Goal: Transaction & Acquisition: Purchase product/service

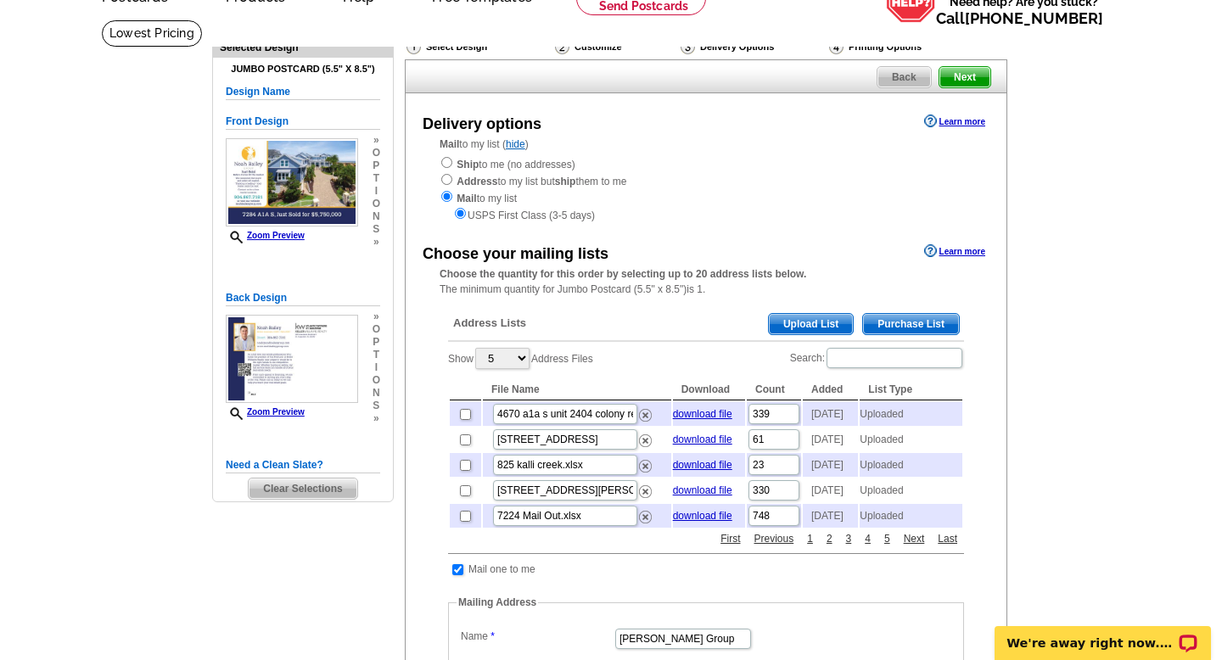
scroll to position [106, 0]
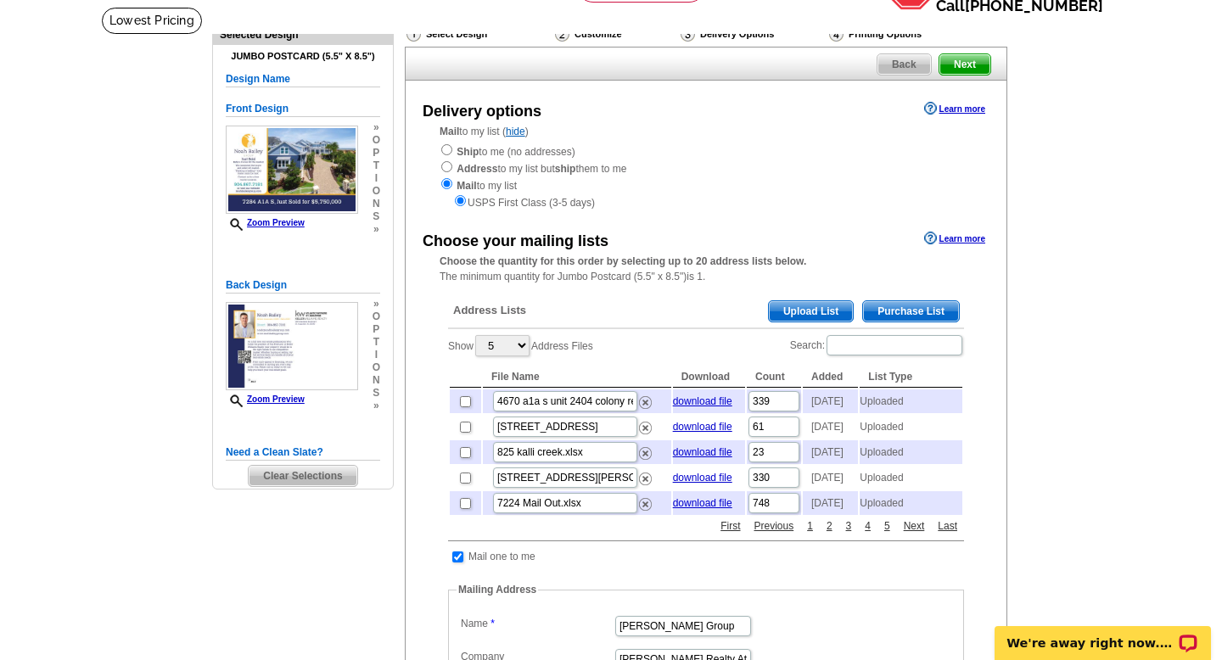
click at [807, 317] on span "Upload List" at bounding box center [811, 311] width 84 height 20
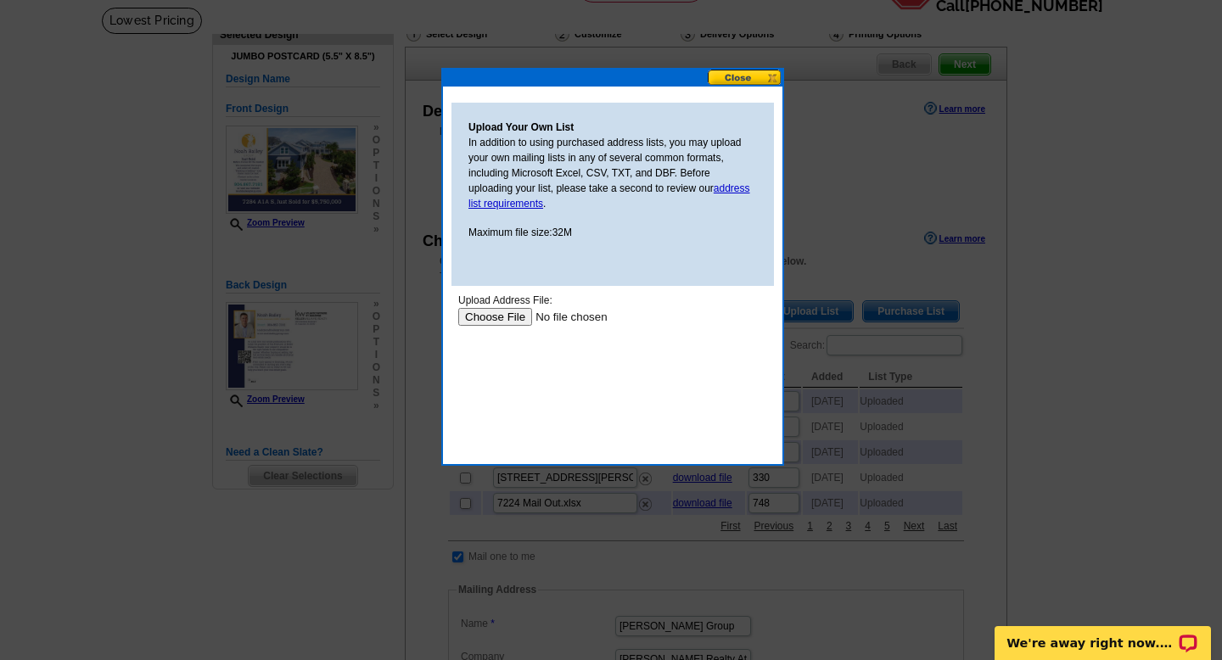
scroll to position [0, 0]
click at [518, 314] on input "file" at bounding box center [565, 317] width 215 height 18
click at [502, 319] on input "file" at bounding box center [565, 317] width 215 height 18
click at [515, 312] on input "file" at bounding box center [565, 317] width 215 height 18
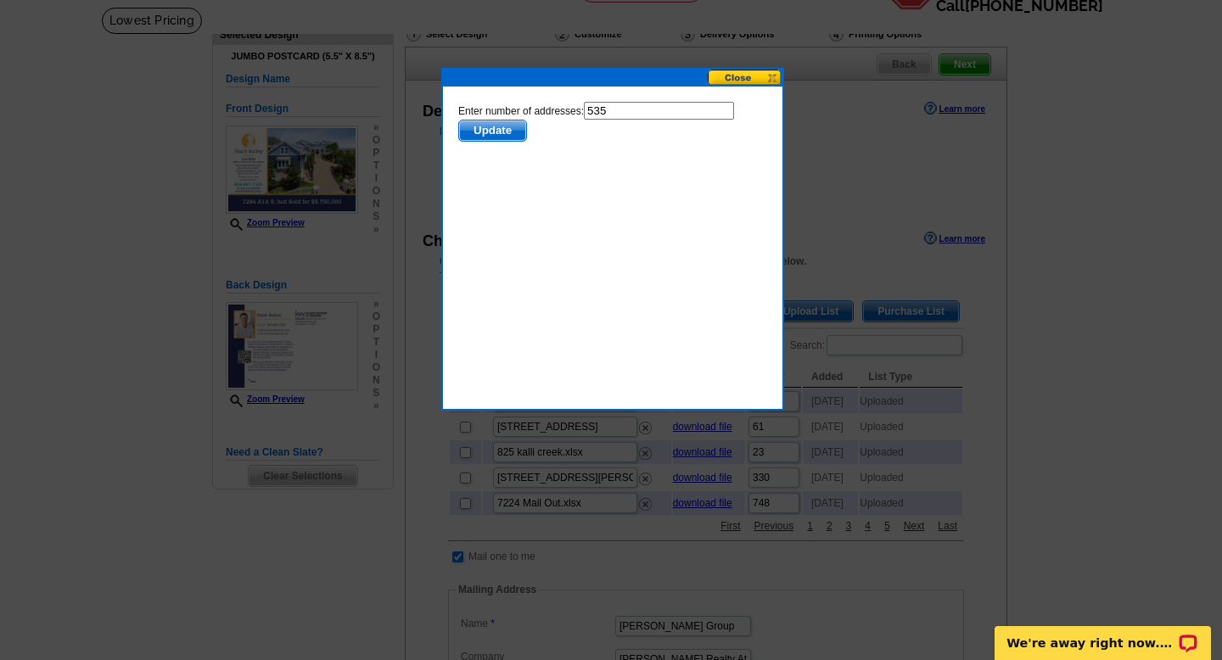
click at [510, 140] on span "Update" at bounding box center [492, 131] width 67 height 20
click at [510, 126] on span "Update" at bounding box center [492, 131] width 67 height 20
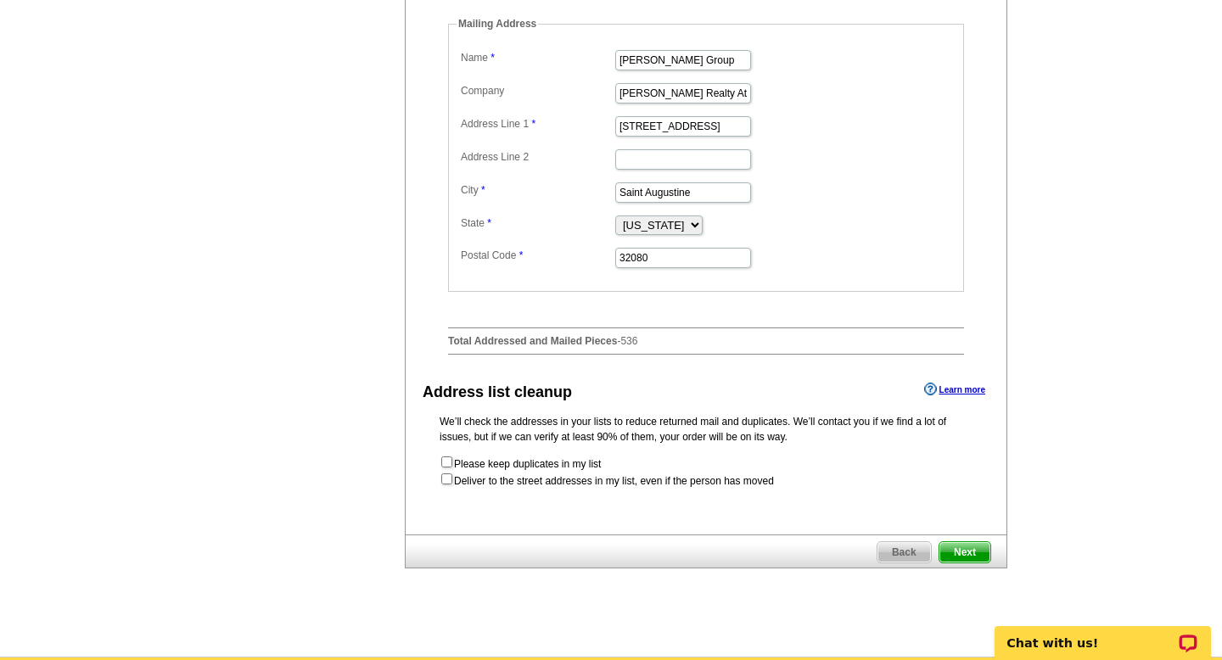
scroll to position [671, 0]
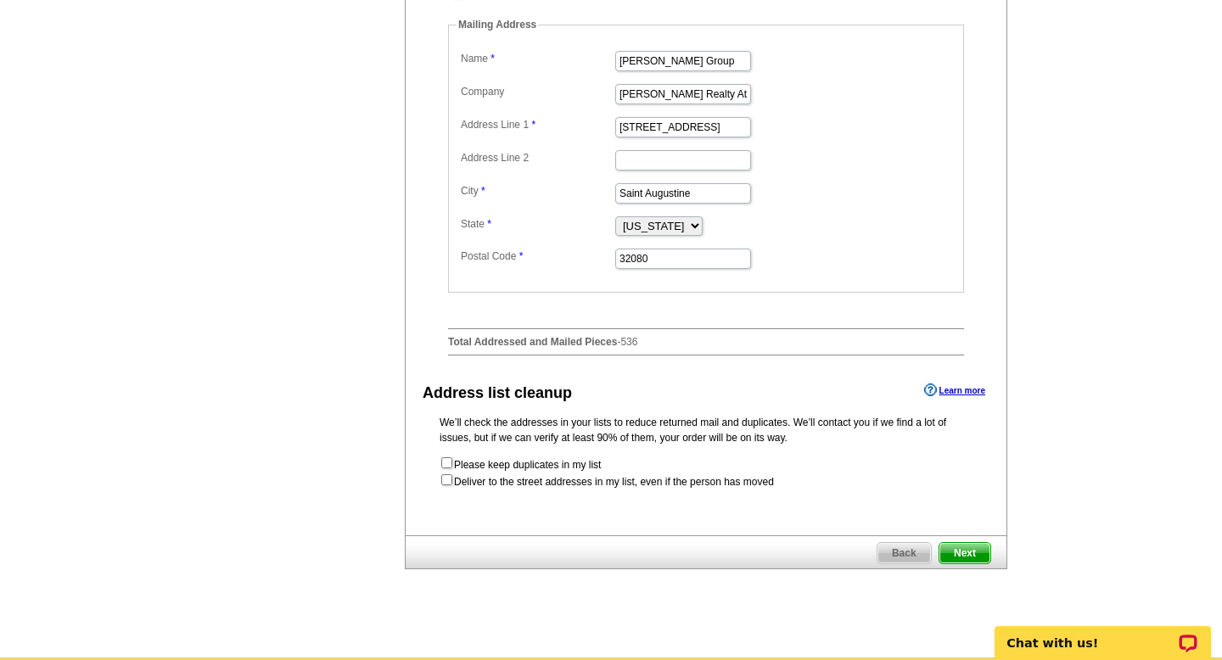
checkbox input "false"
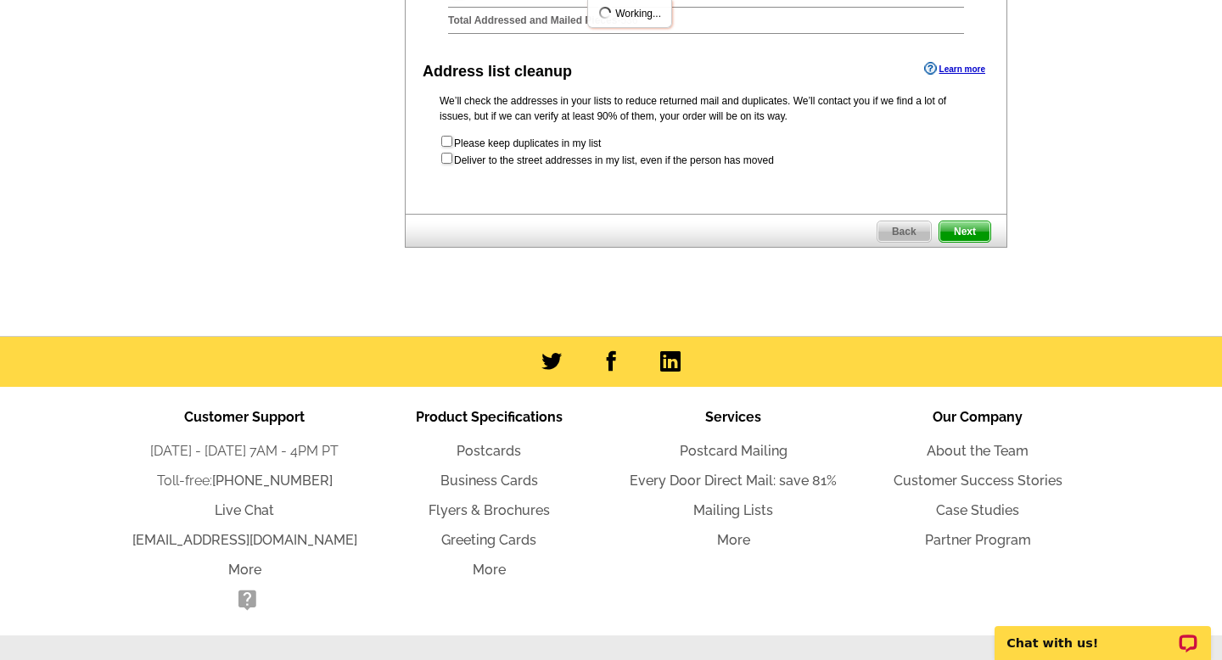
click at [970, 242] on span "Next" at bounding box center [965, 232] width 51 height 20
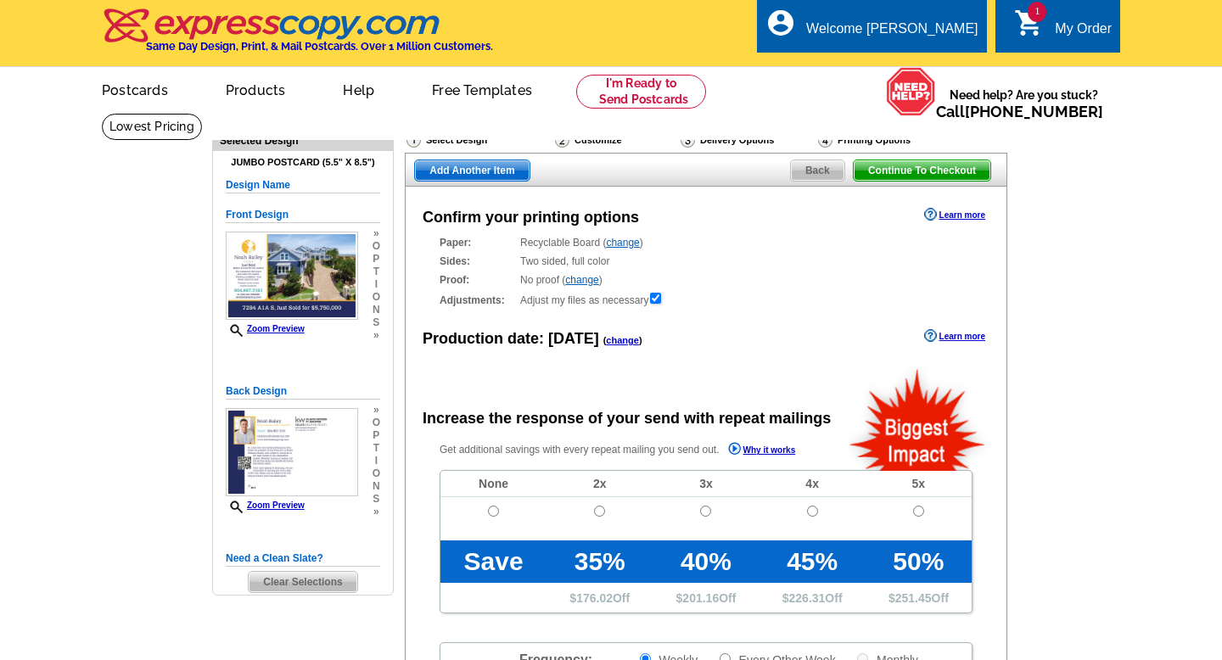
radio input "false"
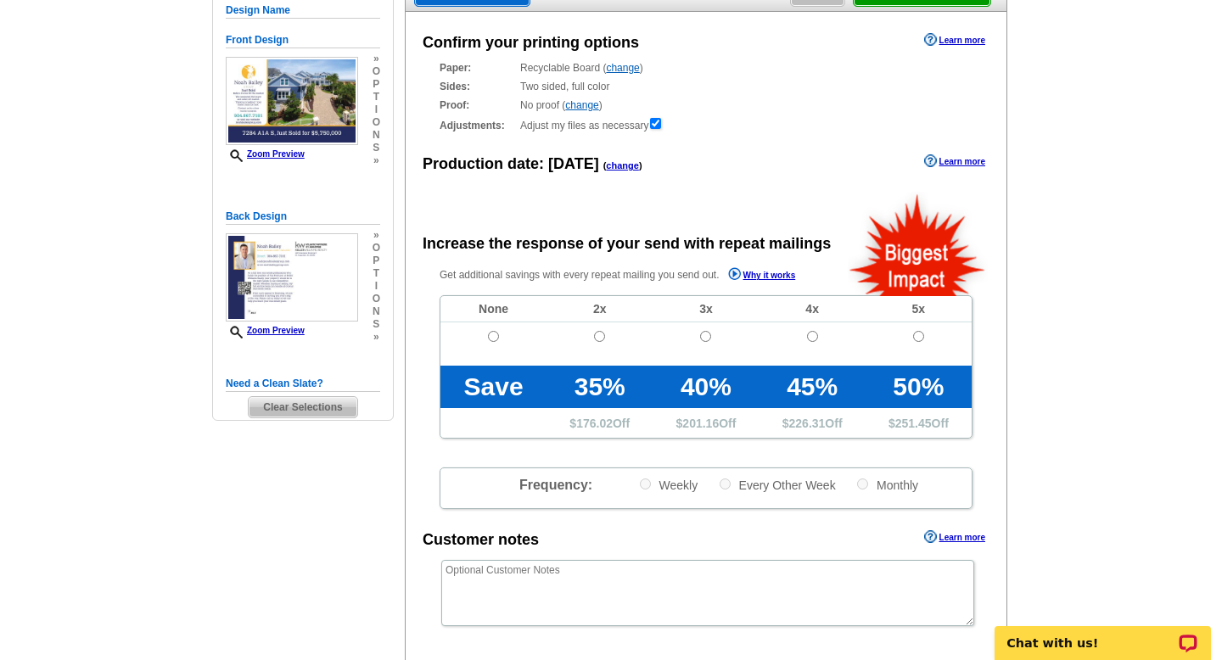
scroll to position [204, 0]
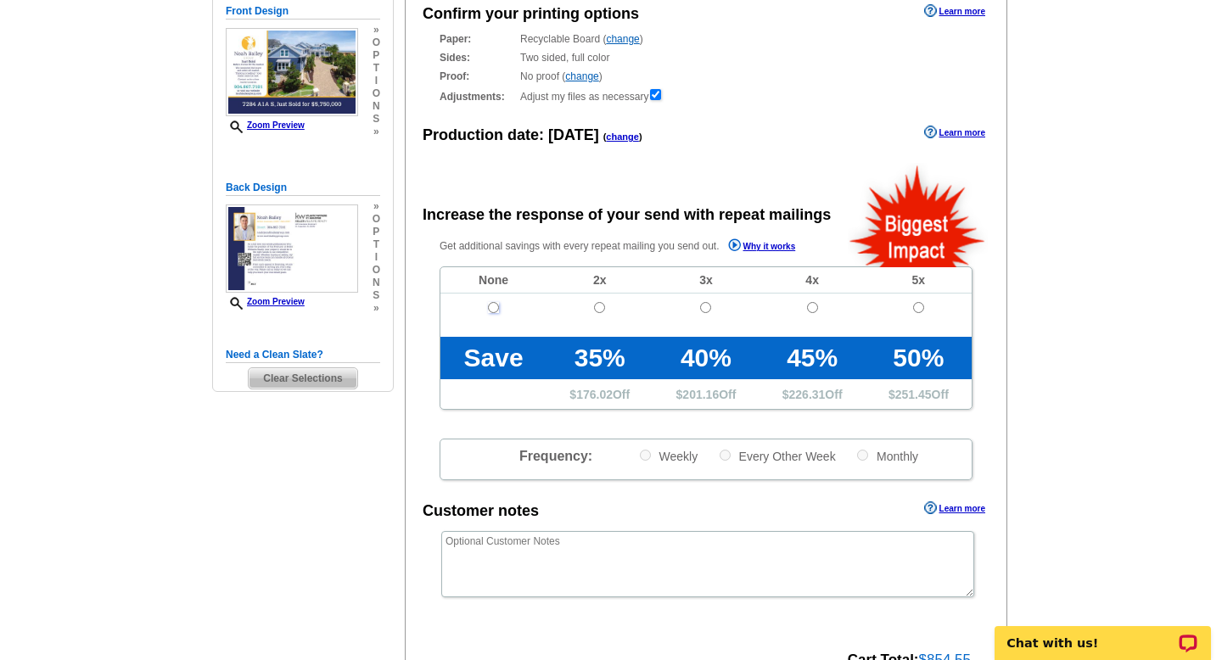
click at [497, 307] on input "radio" at bounding box center [493, 307] width 11 height 11
radio input "true"
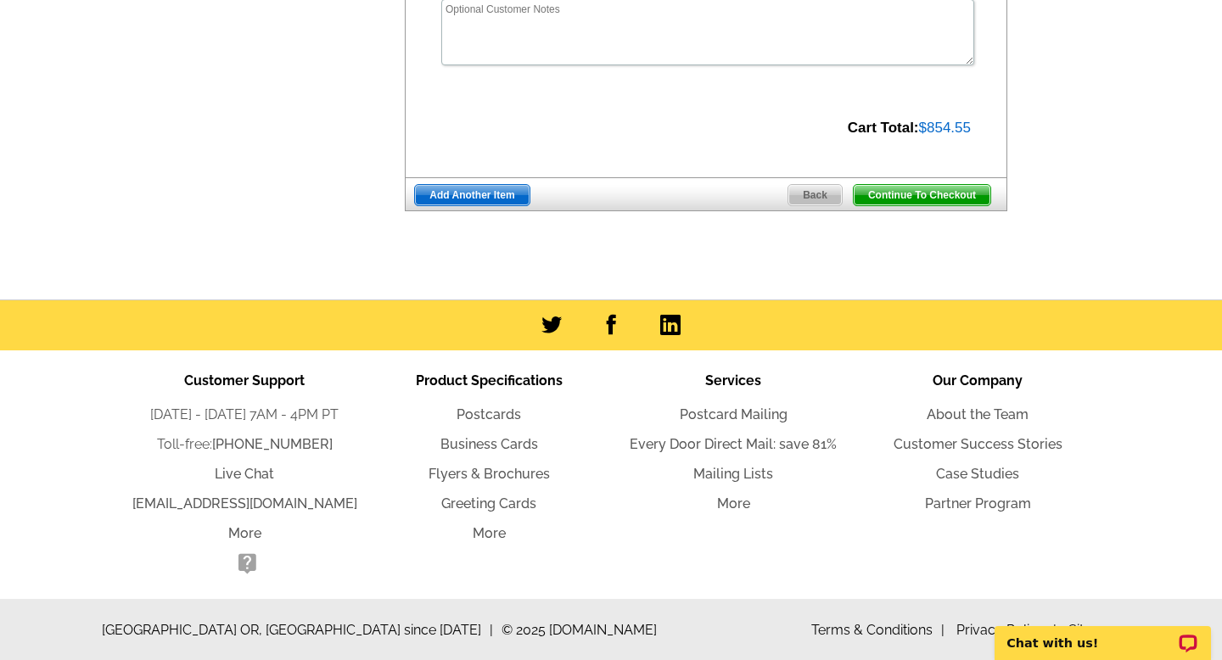
click at [933, 197] on span "Continue To Checkout" at bounding box center [922, 195] width 137 height 20
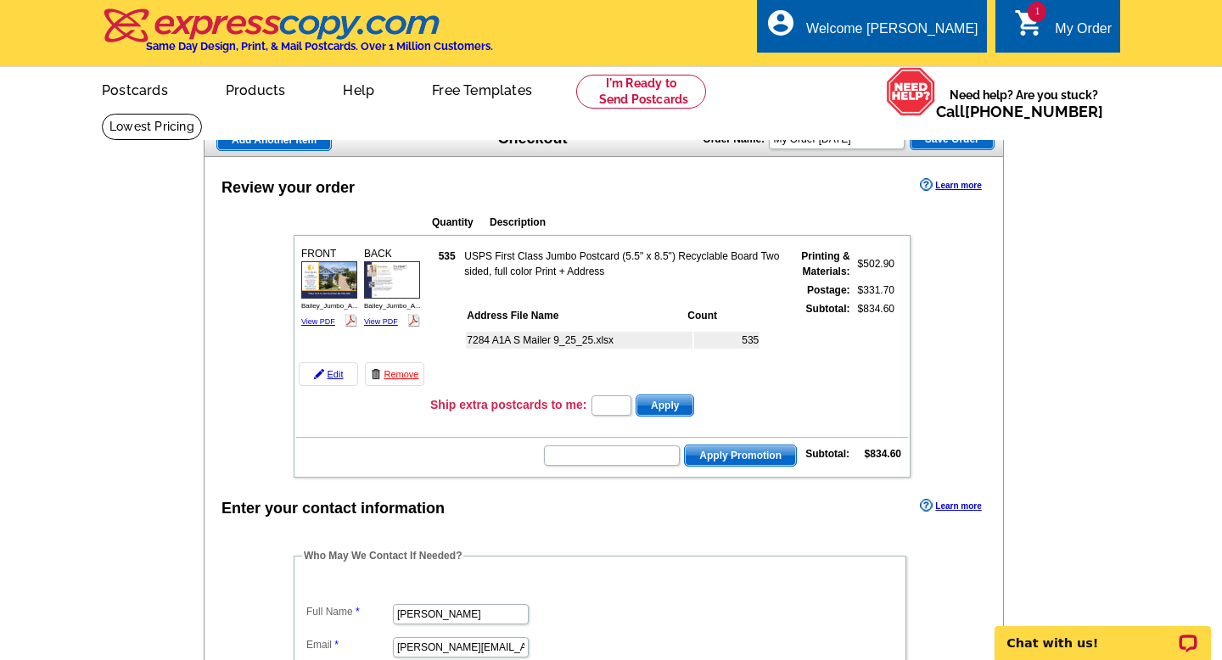
click at [319, 329] on div "FRONT Bailey_Jumbo_A... View PDF" at bounding box center [329, 288] width 61 height 88
click at [321, 322] on link "View PDF" at bounding box center [318, 321] width 34 height 8
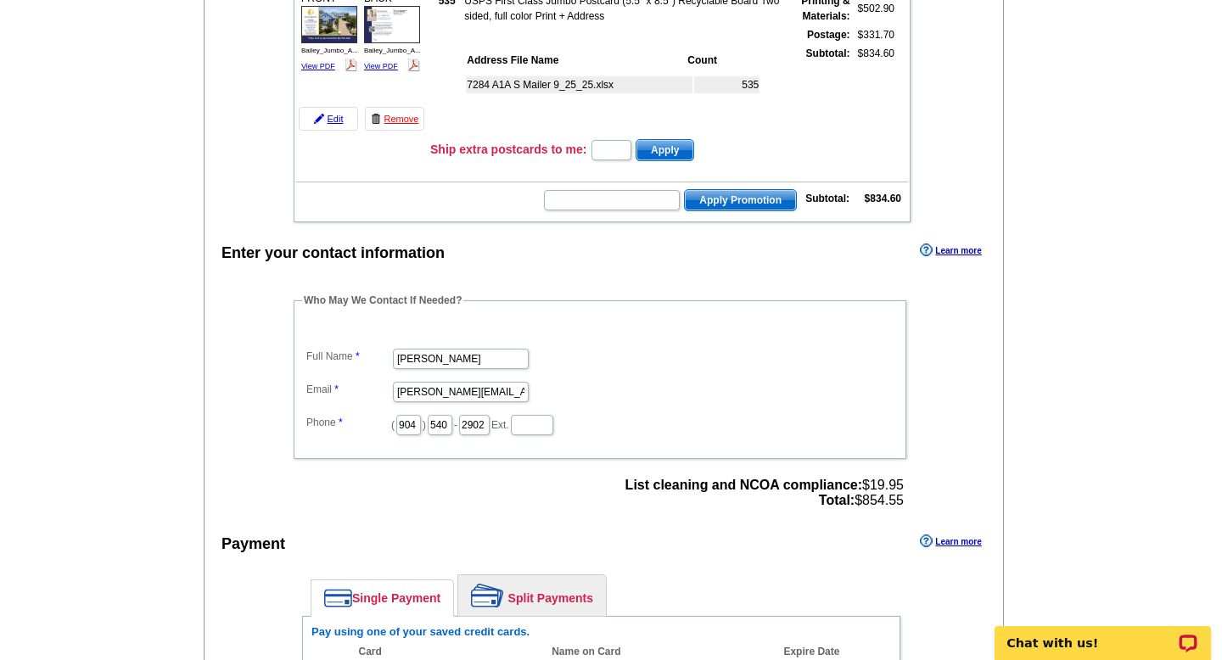
scroll to position [252, 0]
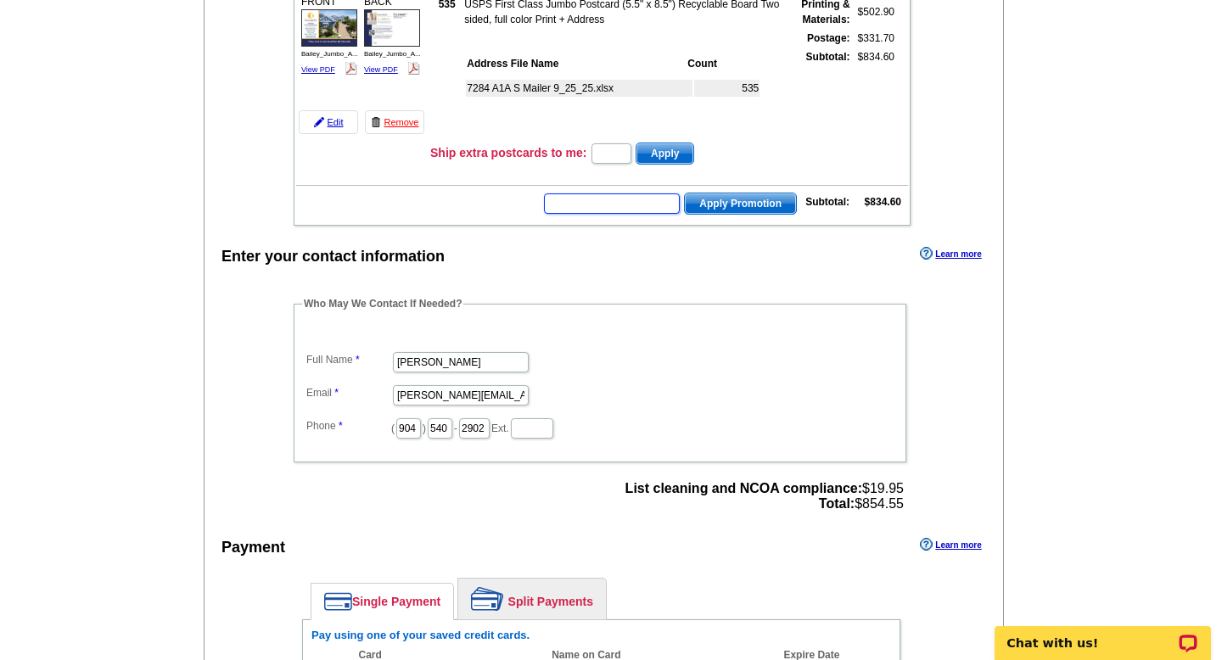
click at [660, 211] on input "text" at bounding box center [612, 204] width 136 height 20
paste input "CC2330"
type input "CC2330"
click at [750, 200] on span "Apply Promotion" at bounding box center [740, 204] width 111 height 20
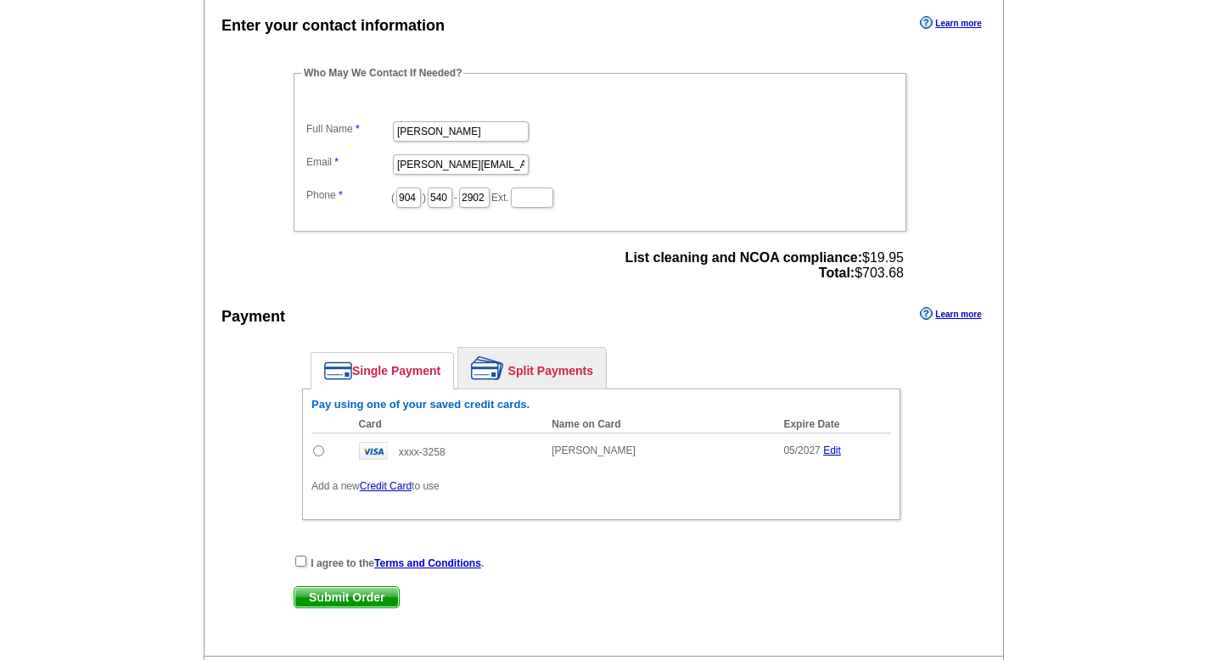
scroll to position [573, 0]
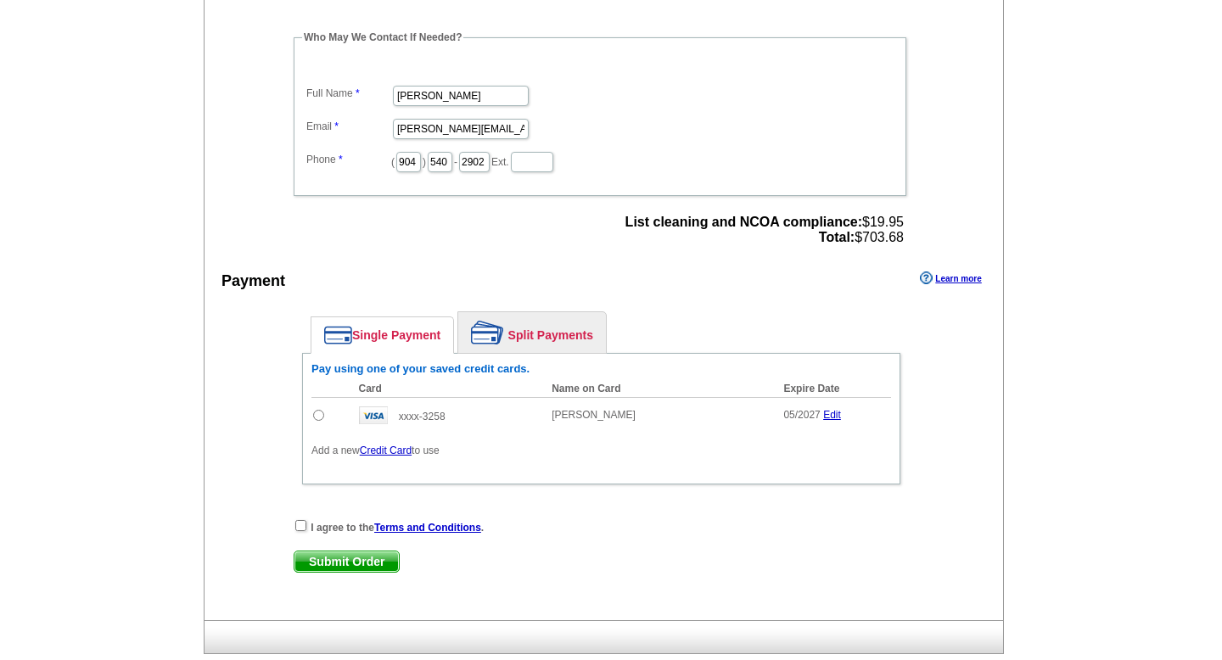
click at [889, 241] on span "List cleaning and NCOA compliance: $19.95 Total: $703.68" at bounding box center [765, 230] width 278 height 31
copy span "703.68"
click at [318, 417] on input "radio" at bounding box center [318, 415] width 11 height 11
radio input "true"
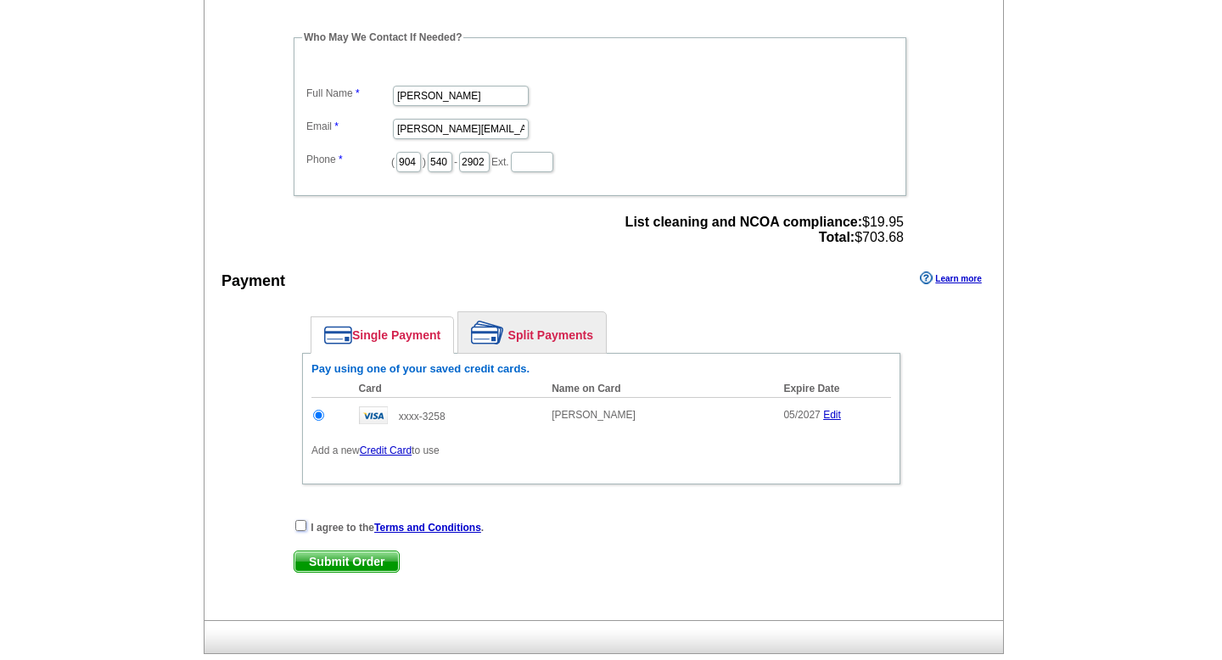
click at [298, 523] on input "checkbox" at bounding box center [300, 525] width 11 height 11
checkbox input "true"
click at [323, 553] on span "Submit Order" at bounding box center [347, 562] width 104 height 20
